Goal: Task Accomplishment & Management: Manage account settings

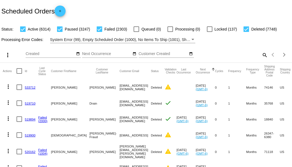
click at [262, 59] on mat-icon "search" at bounding box center [264, 55] width 7 height 9
click at [261, 56] on input "Search" at bounding box center [231, 54] width 73 height 4
paste input "kopaniama@verizon.net"
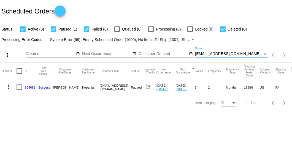
drag, startPoint x: 241, startPoint y: 53, endPoint x: 196, endPoint y: 54, distance: 45.8
click at [196, 54] on input "kopaniama@verizon.net" at bounding box center [228, 54] width 67 height 4
paste input "687789"
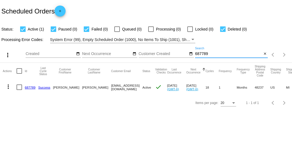
type input "687789"
click at [31, 89] on link "687789" at bounding box center [30, 88] width 11 height 4
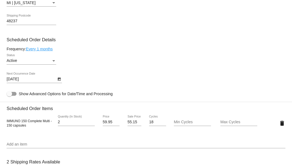
scroll to position [331, 0]
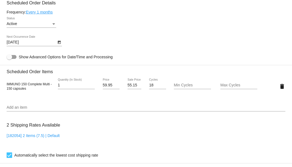
type input "1"
click at [92, 87] on input "1" at bounding box center [76, 85] width 37 height 4
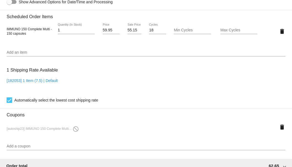
click at [128, 31] on div "55.15 Sale Price" at bounding box center [134, 31] width 23 height 16
drag, startPoint x: 128, startPoint y: 31, endPoint x: 135, endPoint y: 31, distance: 6.9
click at [135, 31] on input "55.15" at bounding box center [135, 30] width 14 height 4
click at [128, 31] on input "55.15" at bounding box center [135, 30] width 14 height 4
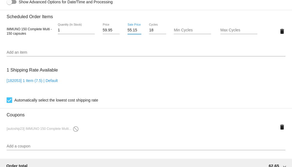
drag, startPoint x: 126, startPoint y: 30, endPoint x: 136, endPoint y: 31, distance: 9.9
click at [136, 31] on input "55.15" at bounding box center [135, 30] width 14 height 4
type input "54.95"
click at [155, 72] on mat-card "Customer 4351882: Peggy Slaughter peggyslaughter@gmail.com Customer Shipping En…" at bounding box center [146, 27] width 292 height 571
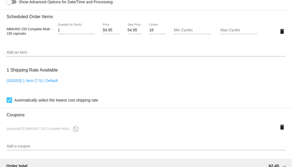
scroll to position [441, 0]
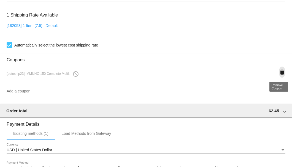
click at [281, 72] on mat-icon "delete" at bounding box center [282, 72] width 7 height 7
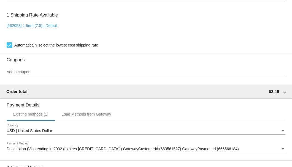
scroll to position [513, 0]
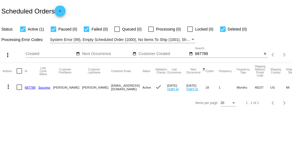
click at [30, 85] on mat-cell "687789" at bounding box center [32, 87] width 14 height 16
click at [30, 89] on link "687789" at bounding box center [30, 88] width 11 height 4
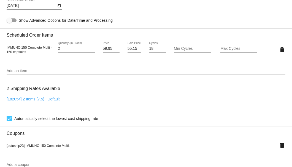
scroll to position [313, 0]
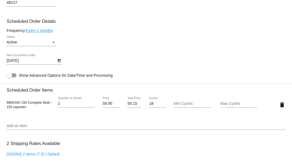
click at [91, 106] on div "2 Quantity (In Stock)" at bounding box center [76, 102] width 37 height 11
type input "1"
click at [92, 105] on input "1" at bounding box center [76, 104] width 37 height 4
click at [128, 103] on input "55.15" at bounding box center [135, 104] width 14 height 4
drag, startPoint x: 127, startPoint y: 103, endPoint x: 132, endPoint y: 103, distance: 5.0
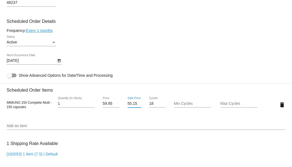
click at [132, 103] on input "55.15" at bounding box center [135, 104] width 14 height 4
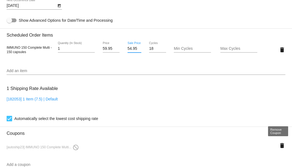
type input "54.95"
click at [282, 148] on mat-card "Customer 4351882: Peggy Slaughter peggyslaughter@gmail.com Customer Shipping En…" at bounding box center [146, 46] width 292 height 571
click at [279, 146] on mat-icon "delete" at bounding box center [282, 146] width 7 height 7
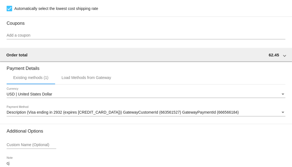
scroll to position [513, 0]
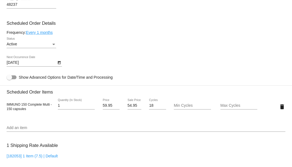
scroll to position [219, 0]
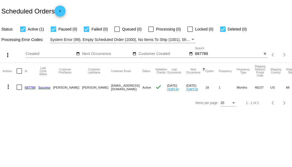
click at [197, 54] on input "687789" at bounding box center [228, 54] width 67 height 4
paste input "jtostenson@qwiznibet.com"
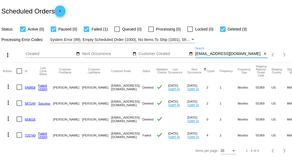
type input "jtostenson@qwiznibet.com"
click at [30, 135] on link "725740" at bounding box center [30, 136] width 11 height 4
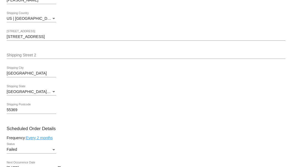
scroll to position [294, 0]
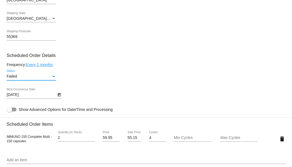
click at [52, 75] on div "Status" at bounding box center [53, 76] width 5 height 4
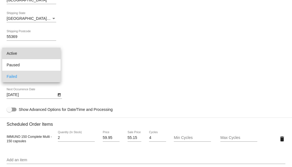
click at [51, 54] on span "Active" at bounding box center [32, 54] width 50 height 12
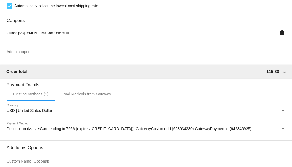
scroll to position [548, 0]
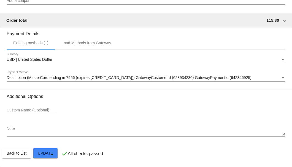
click at [103, 81] on div "Description (MasterCard ending in 7956 (expires 04/28)) GatewayCustomerId (6289…" at bounding box center [146, 76] width 279 height 11
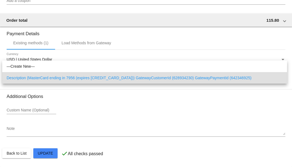
click at [42, 98] on div at bounding box center [146, 83] width 292 height 167
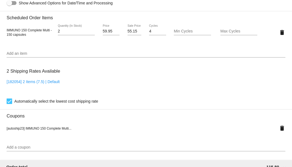
scroll to position [346, 0]
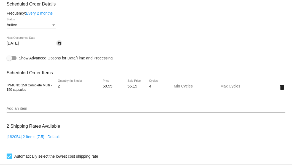
click at [60, 43] on icon "Open calendar" at bounding box center [59, 43] width 3 height 3
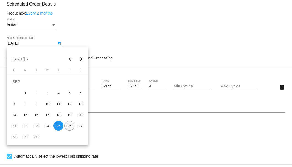
click at [71, 127] on div "26" at bounding box center [70, 126] width 10 height 10
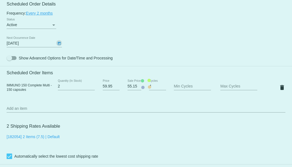
type input "9/26/2025"
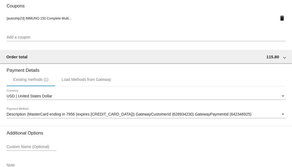
scroll to position [548, 0]
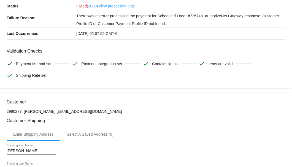
scroll to position [0, 0]
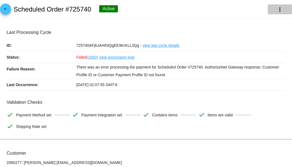
click at [269, 11] on button "more_vert" at bounding box center [280, 9] width 24 height 10
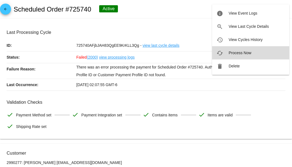
click at [242, 53] on span "Process Now" at bounding box center [240, 53] width 23 height 4
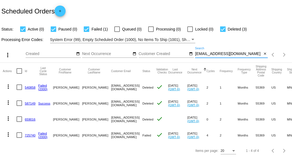
drag, startPoint x: 242, startPoint y: 55, endPoint x: 194, endPoint y: 54, distance: 47.7
click at [194, 54] on div "more_vert Sep Jan Feb Mar Apr 1" at bounding box center [146, 53] width 292 height 20
click at [264, 53] on mat-icon "close" at bounding box center [265, 54] width 4 height 4
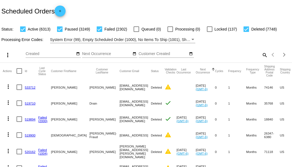
click at [261, 59] on mat-icon "search" at bounding box center [264, 55] width 7 height 9
click at [261, 56] on input "Search" at bounding box center [231, 54] width 73 height 4
paste input "pdbsells@hotmail.com"
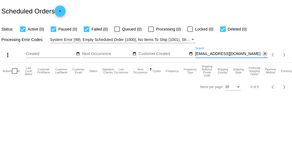
type input "pdbsells@hotmail.com"
click at [264, 56] on mat-icon "close" at bounding box center [265, 54] width 4 height 4
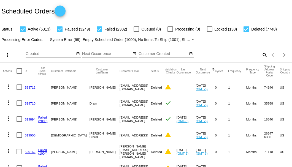
click at [261, 59] on mat-icon "search" at bounding box center [264, 55] width 7 height 9
click at [260, 56] on input "Search" at bounding box center [231, 54] width 73 height 4
paste input "950877"
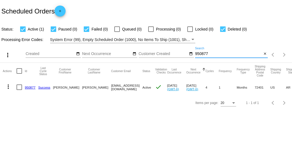
type input "950877"
click at [31, 88] on link "950877" at bounding box center [30, 88] width 11 height 4
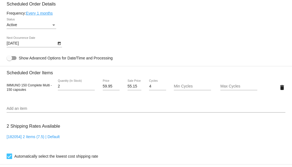
scroll to position [293, 0]
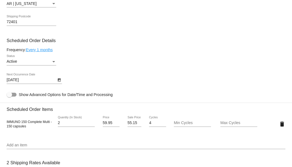
click at [60, 82] on icon "Open calendar" at bounding box center [59, 80] width 4 height 7
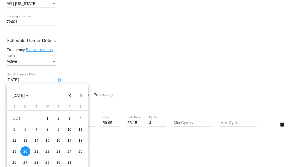
click at [82, 96] on button "Next month" at bounding box center [81, 95] width 11 height 11
click at [82, 93] on button "Next month" at bounding box center [81, 95] width 11 height 11
click at [12, 139] on div "7" at bounding box center [14, 141] width 10 height 10
type input "12/7/2025"
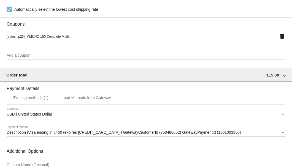
scroll to position [532, 0]
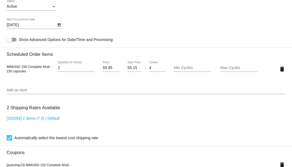
scroll to position [293, 0]
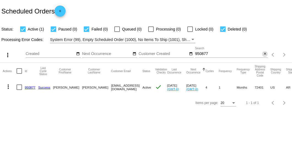
click at [264, 53] on mat-icon "close" at bounding box center [265, 54] width 4 height 4
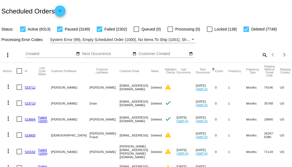
click at [261, 59] on mat-icon "search" at bounding box center [264, 55] width 7 height 9
click at [260, 56] on input "Search" at bounding box center [231, 54] width 73 height 4
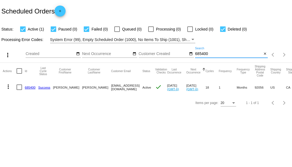
type input "685400"
click at [28, 88] on link "685400" at bounding box center [30, 88] width 11 height 4
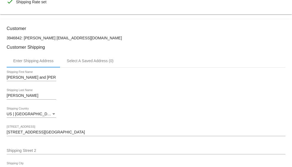
scroll to position [73, 0]
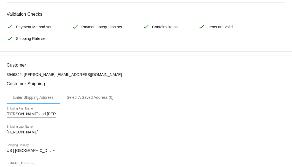
click at [127, 73] on p "3946842: [PERSON_NAME] [EMAIL_ADDRESS][DOMAIN_NAME]" at bounding box center [146, 75] width 279 height 4
drag, startPoint x: 129, startPoint y: 74, endPoint x: 52, endPoint y: 74, distance: 77.2
click at [52, 74] on p "3946842: [PERSON_NAME] [EMAIL_ADDRESS][DOMAIN_NAME]" at bounding box center [146, 75] width 279 height 4
copy p "[EMAIL_ADDRESS][DOMAIN_NAME]"
